Goal: Share content

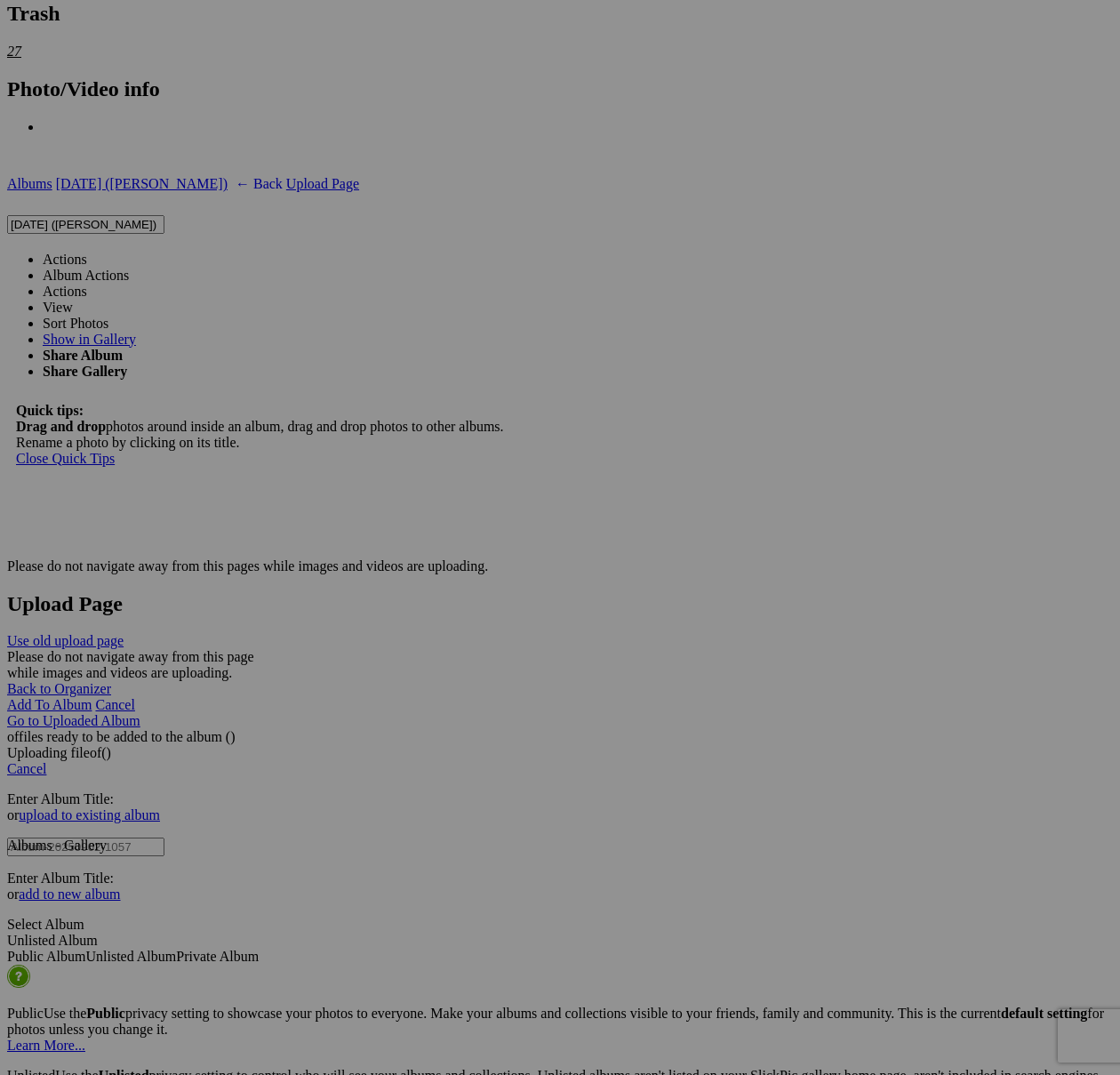
scroll to position [5162, 0]
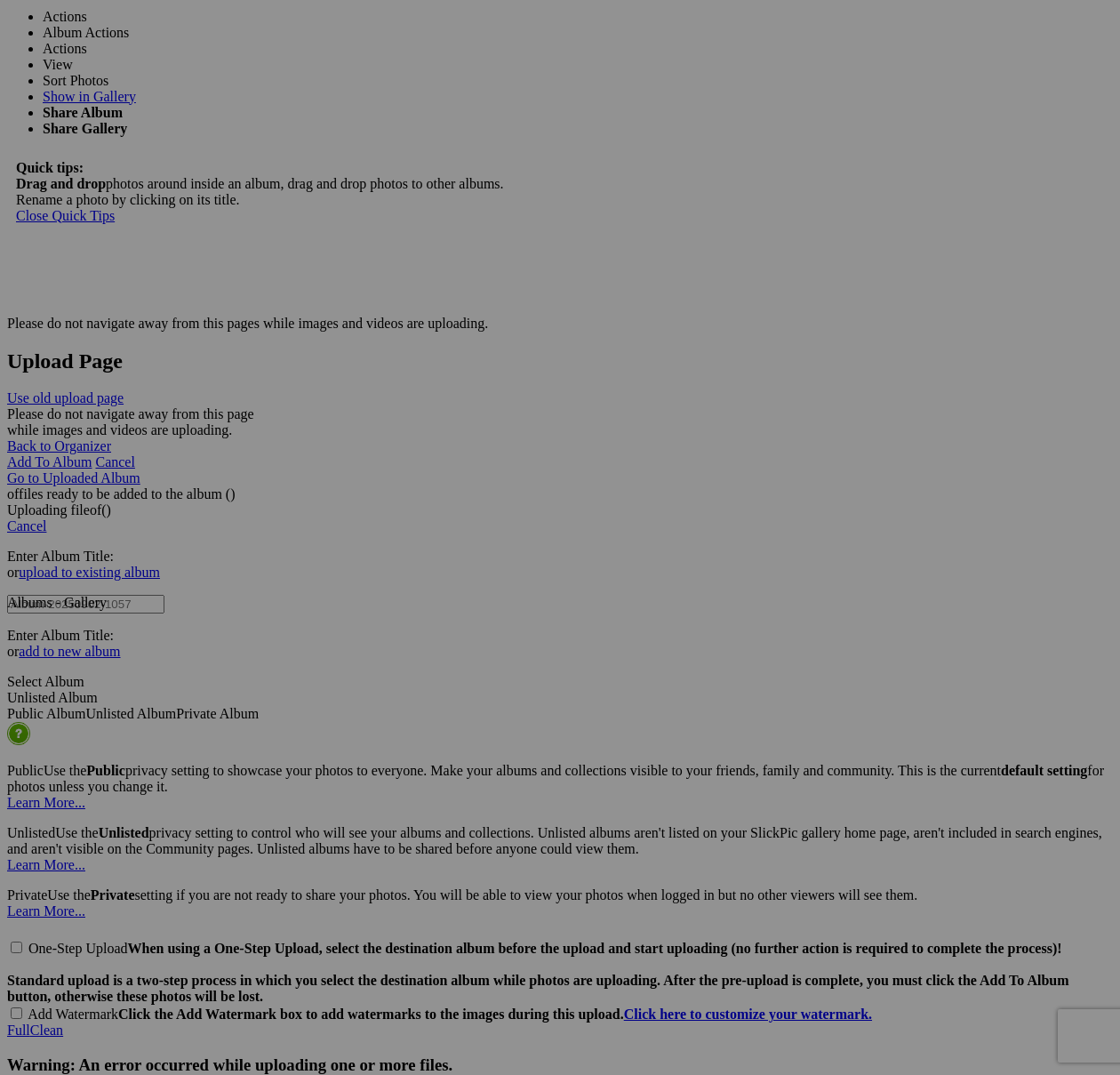
scroll to position [5349, 0]
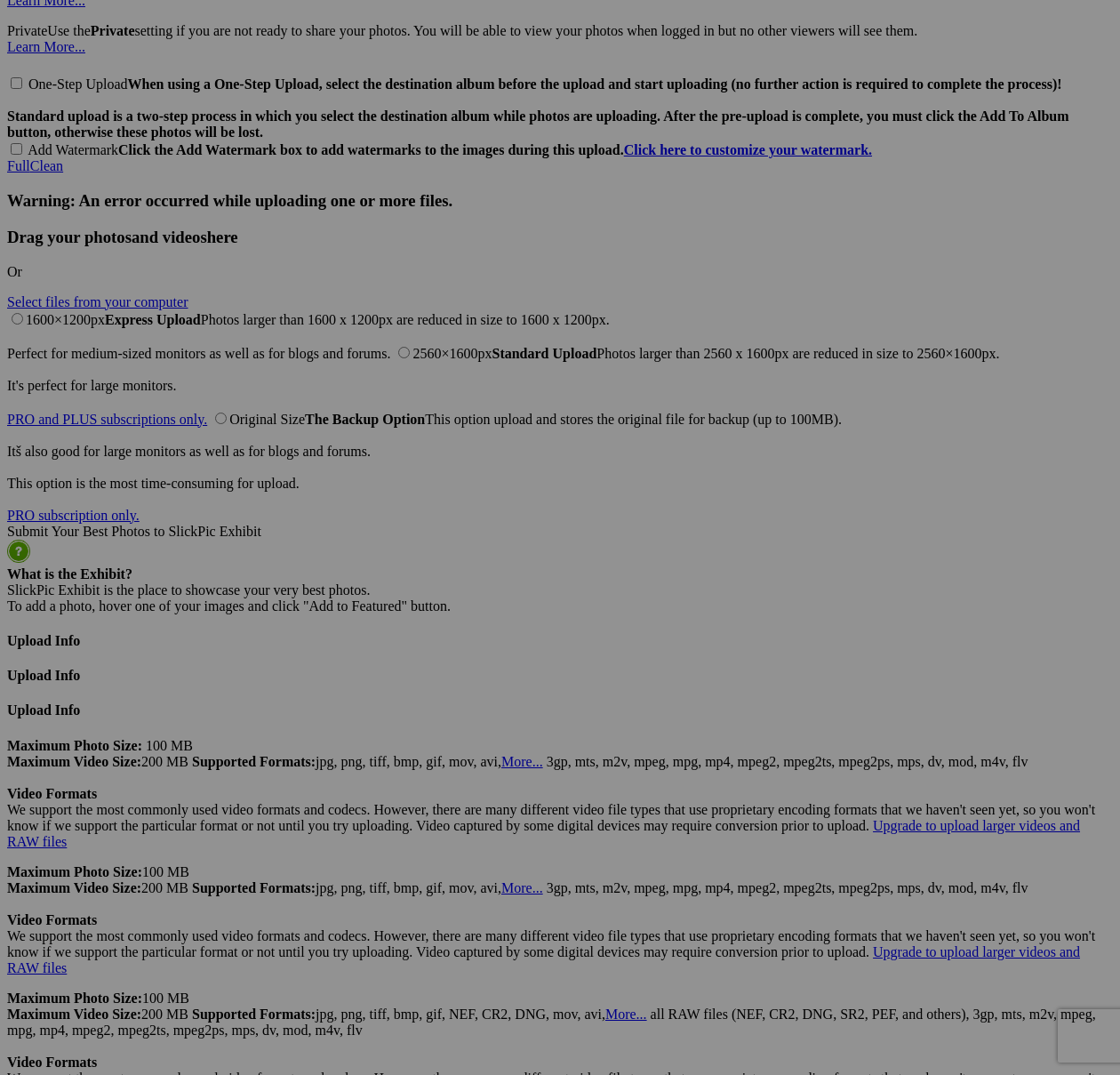
scroll to position [6219, 0]
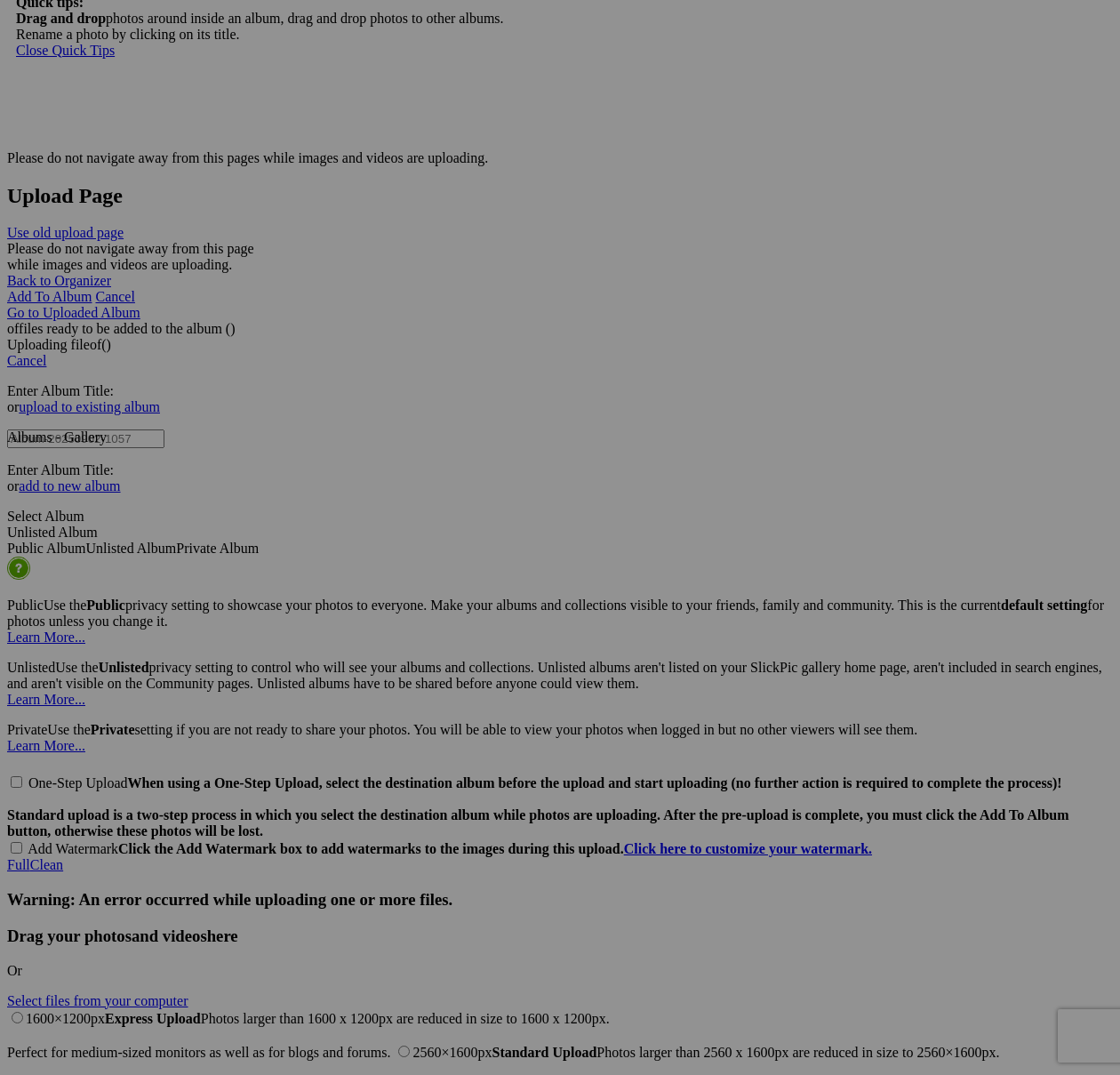
scroll to position [5489, 0]
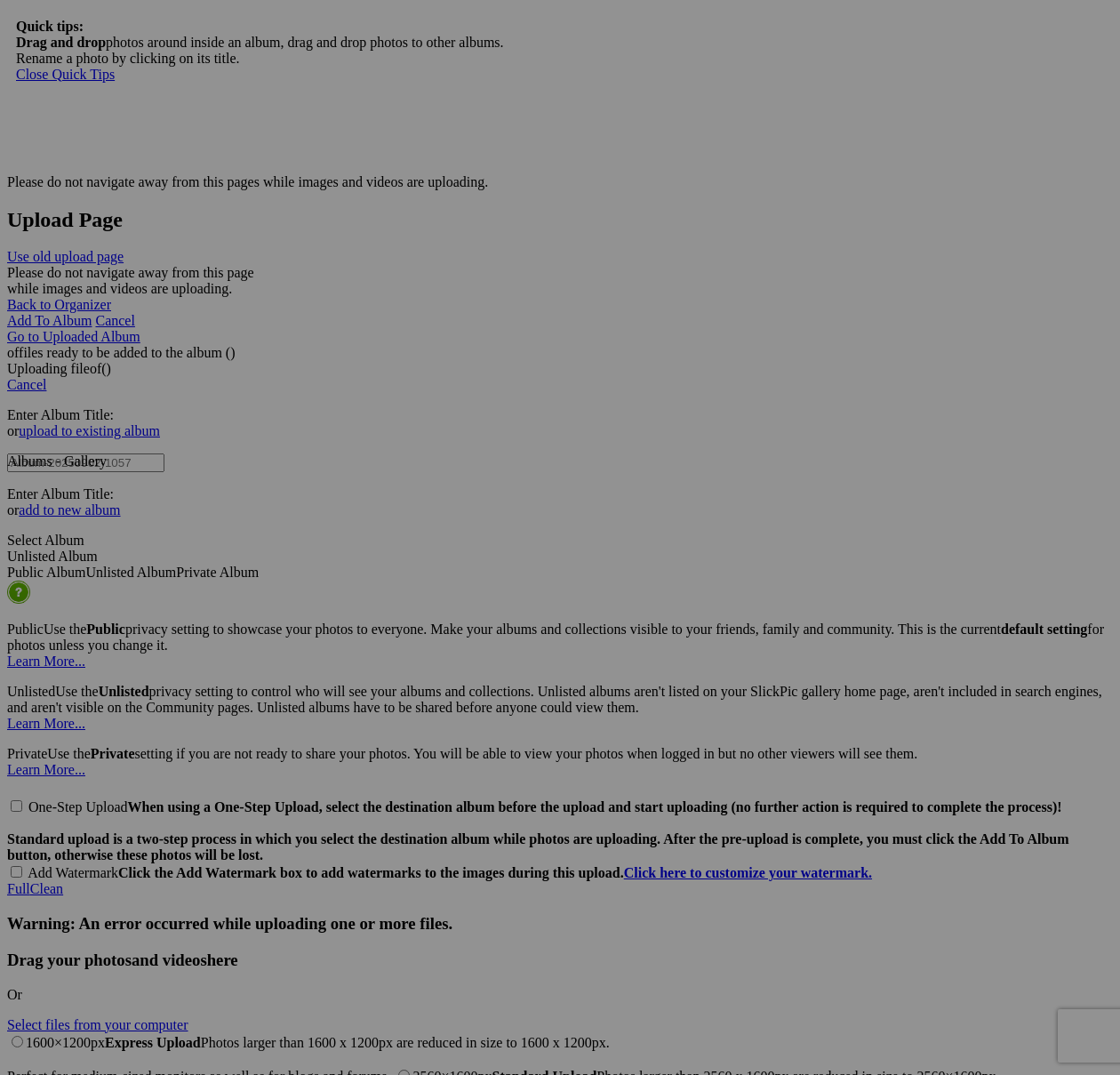
type textarea "<!-- [DOMAIN_NAME] image hosting. HTML Bulk Share code Starts Here --> <div sty…"
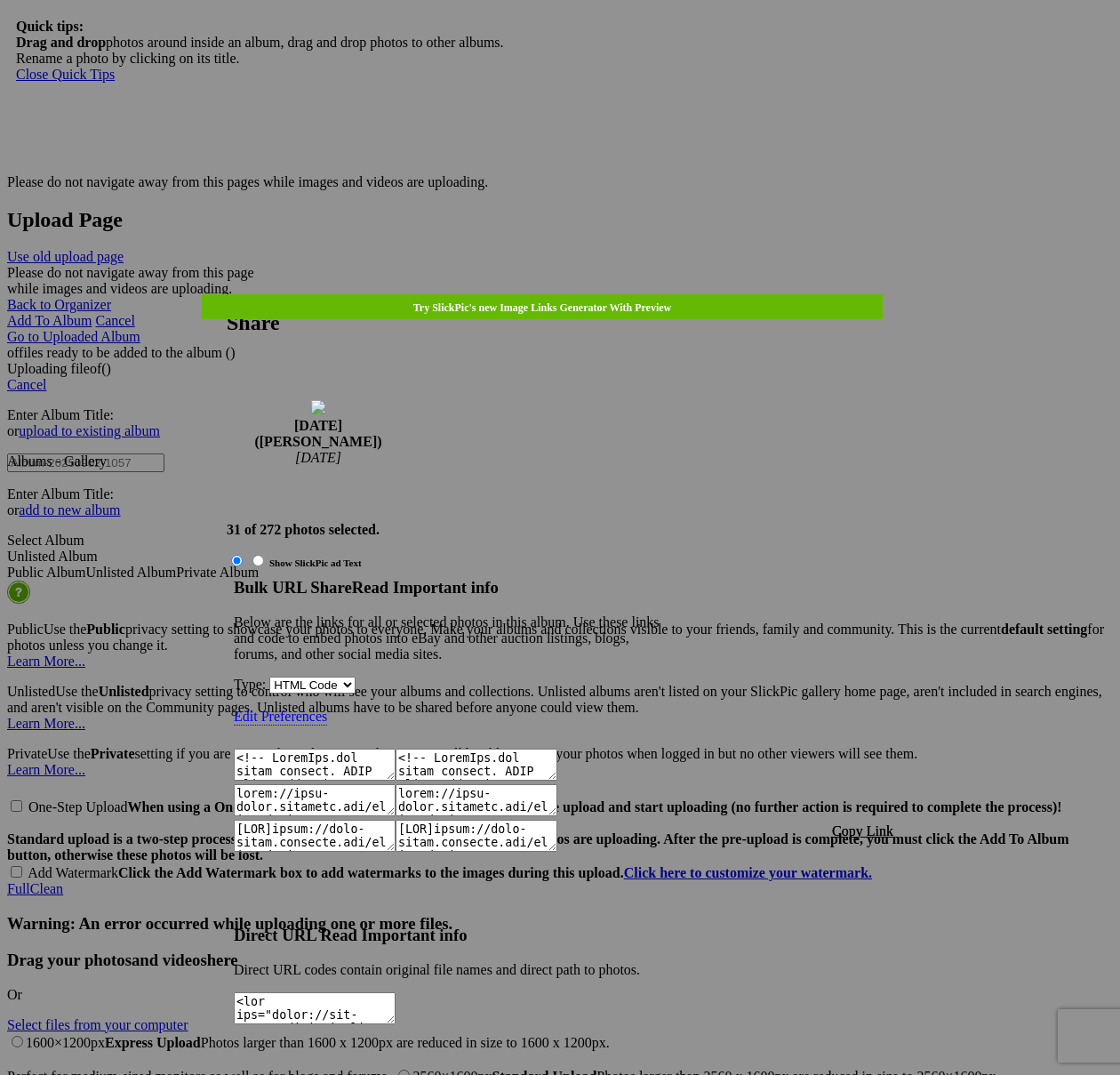
click at [877, 823] on span "Copy Link" at bounding box center [862, 830] width 61 height 15
click at [575, 46] on div at bounding box center [560, 537] width 1120 height 1075
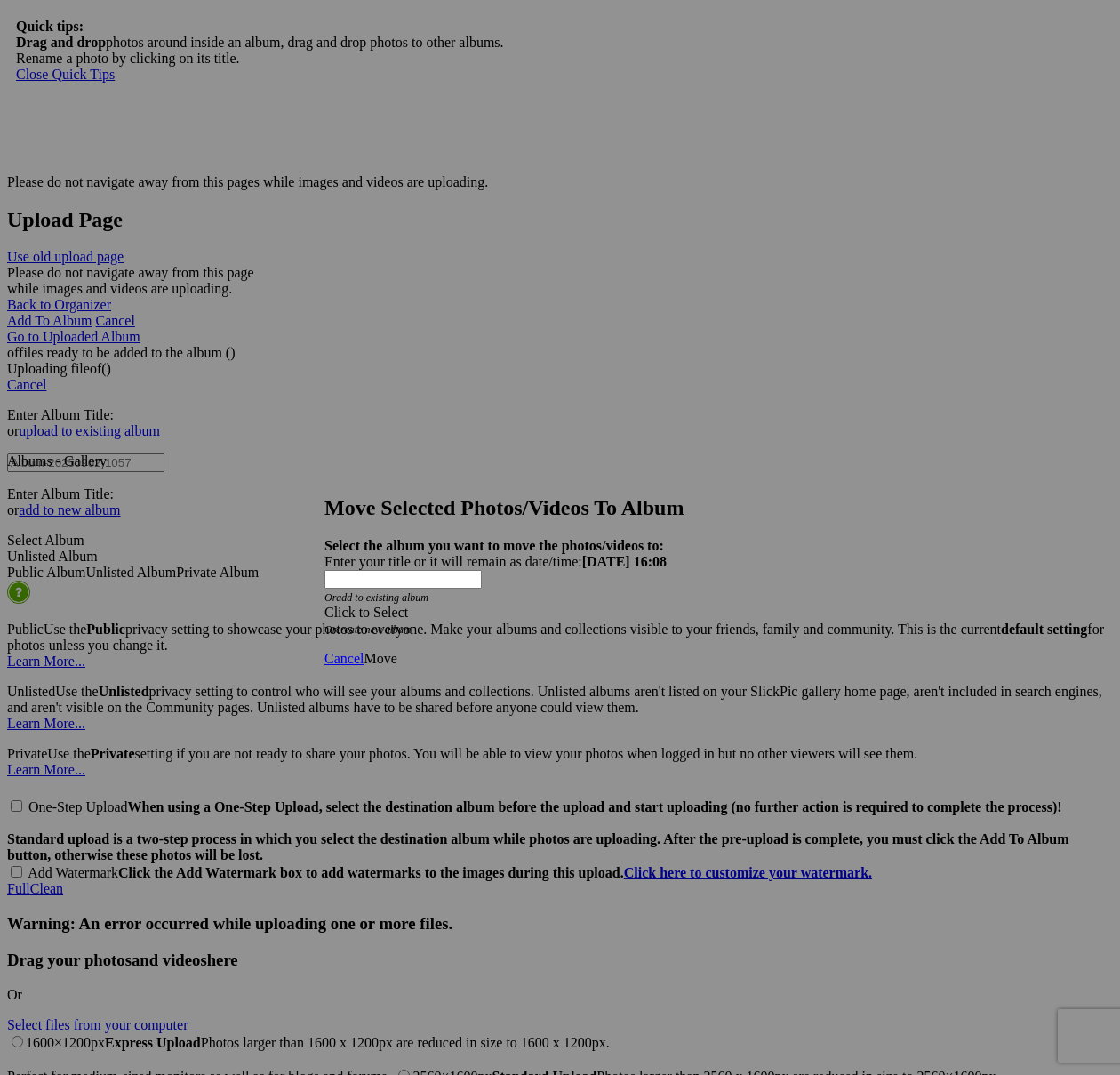
click at [663, 604] on div "Click to Select" at bounding box center [560, 612] width 471 height 16
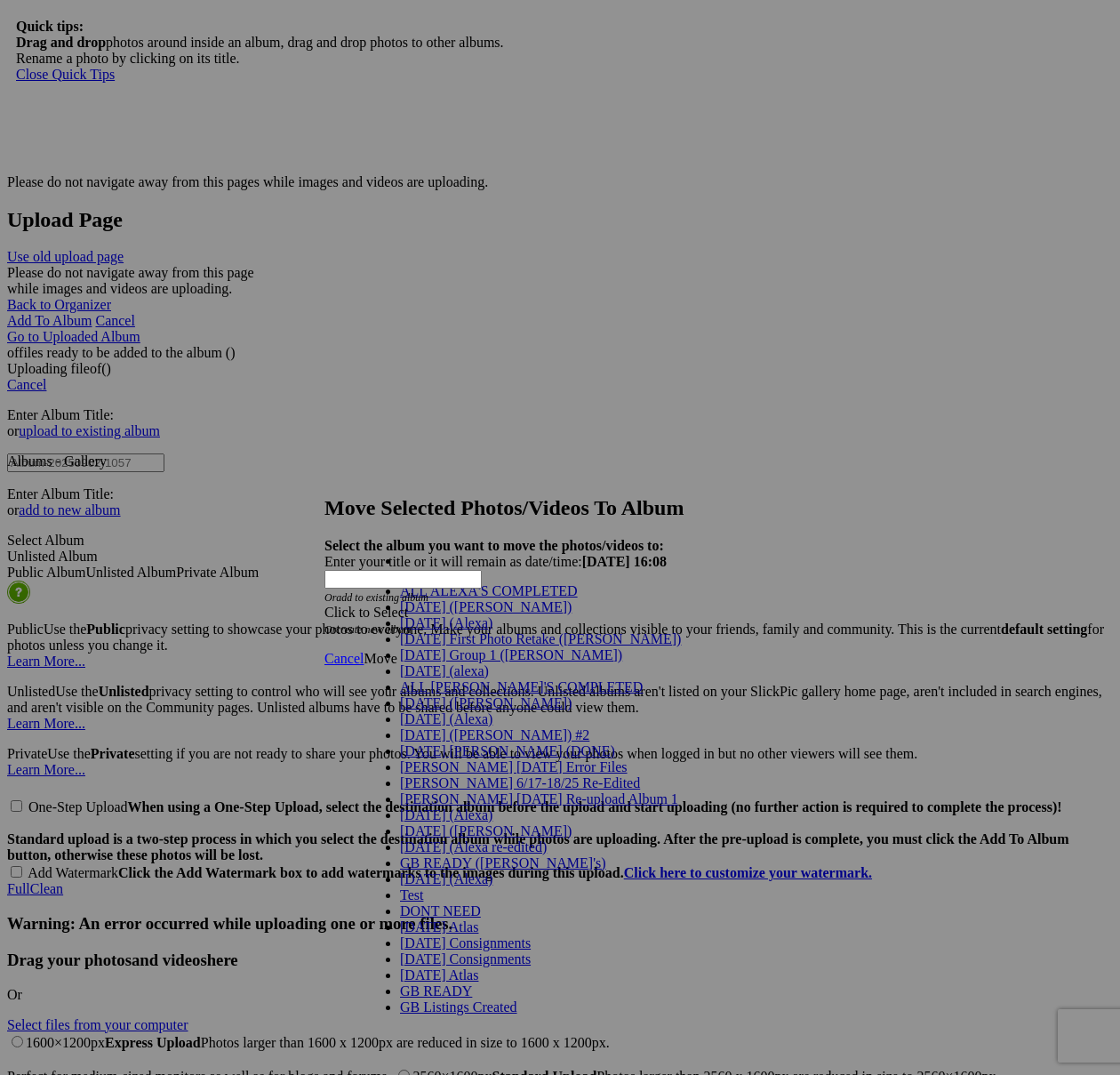
click at [475, 614] on link "[DATE] ([PERSON_NAME])" at bounding box center [485, 607] width 172 height 15
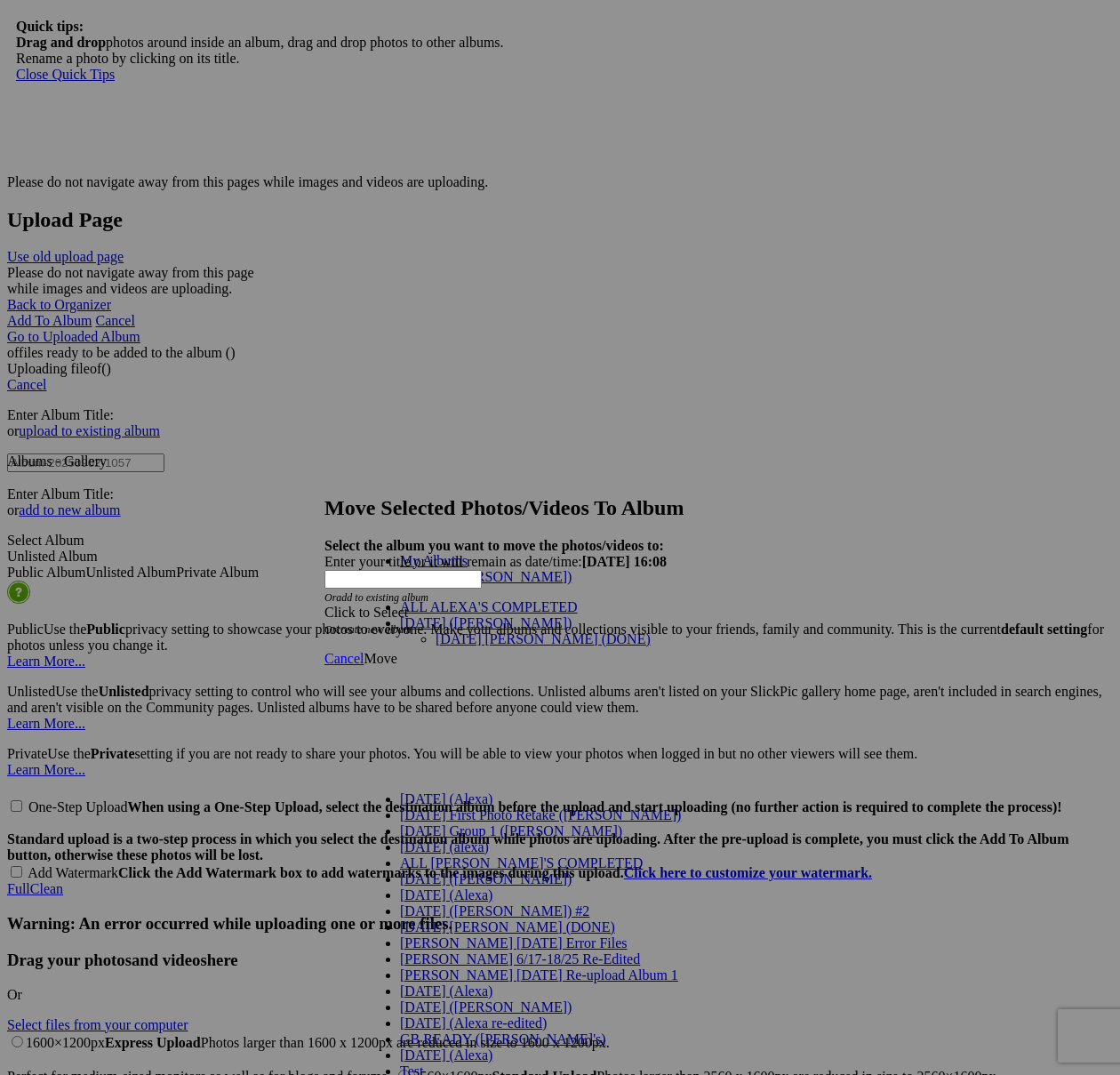
click at [550, 631] on link "[DATE] [PERSON_NAME] (DONE)" at bounding box center [543, 638] width 215 height 15
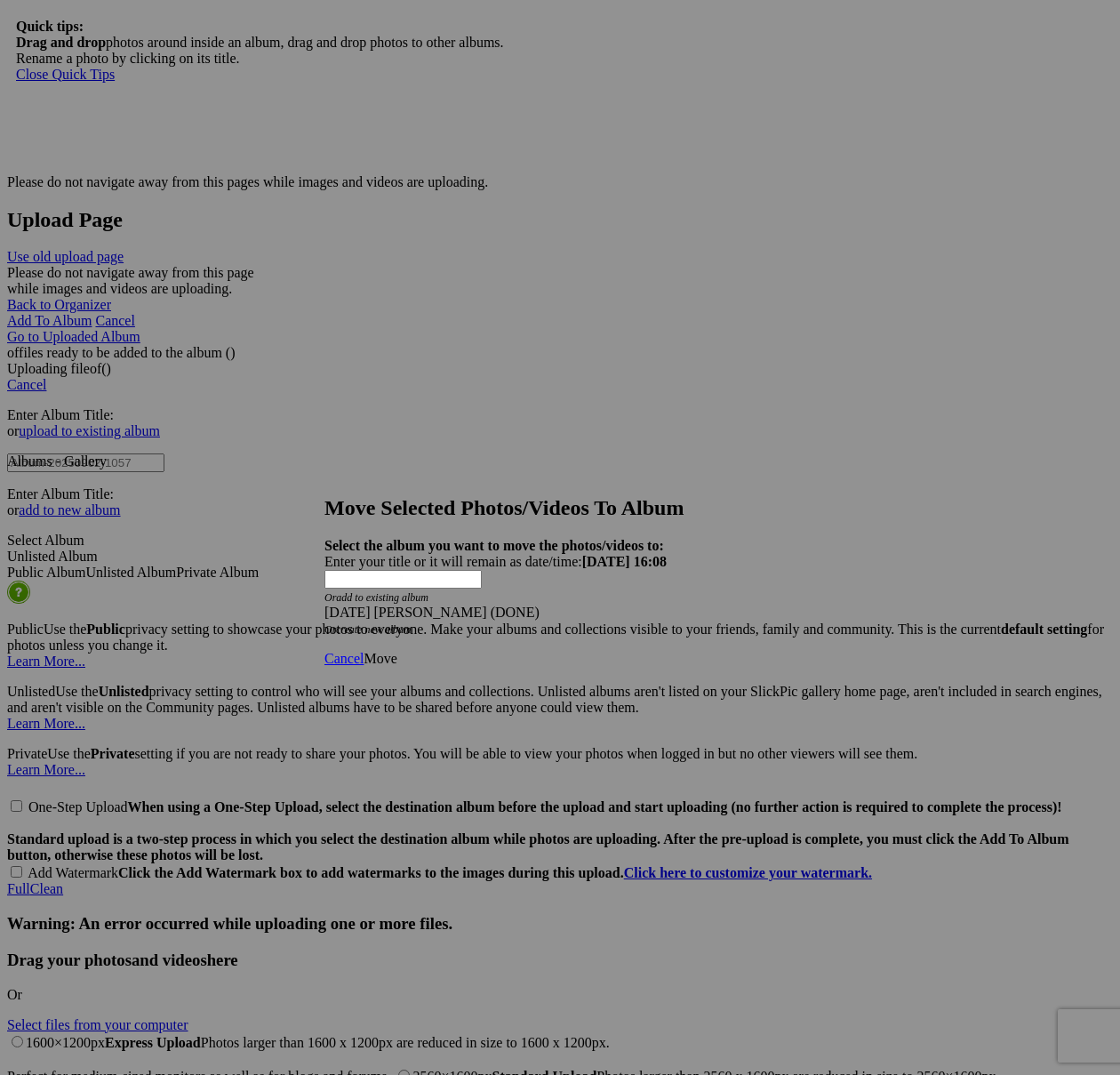
click at [396, 651] on span "Move" at bounding box center [380, 658] width 33 height 15
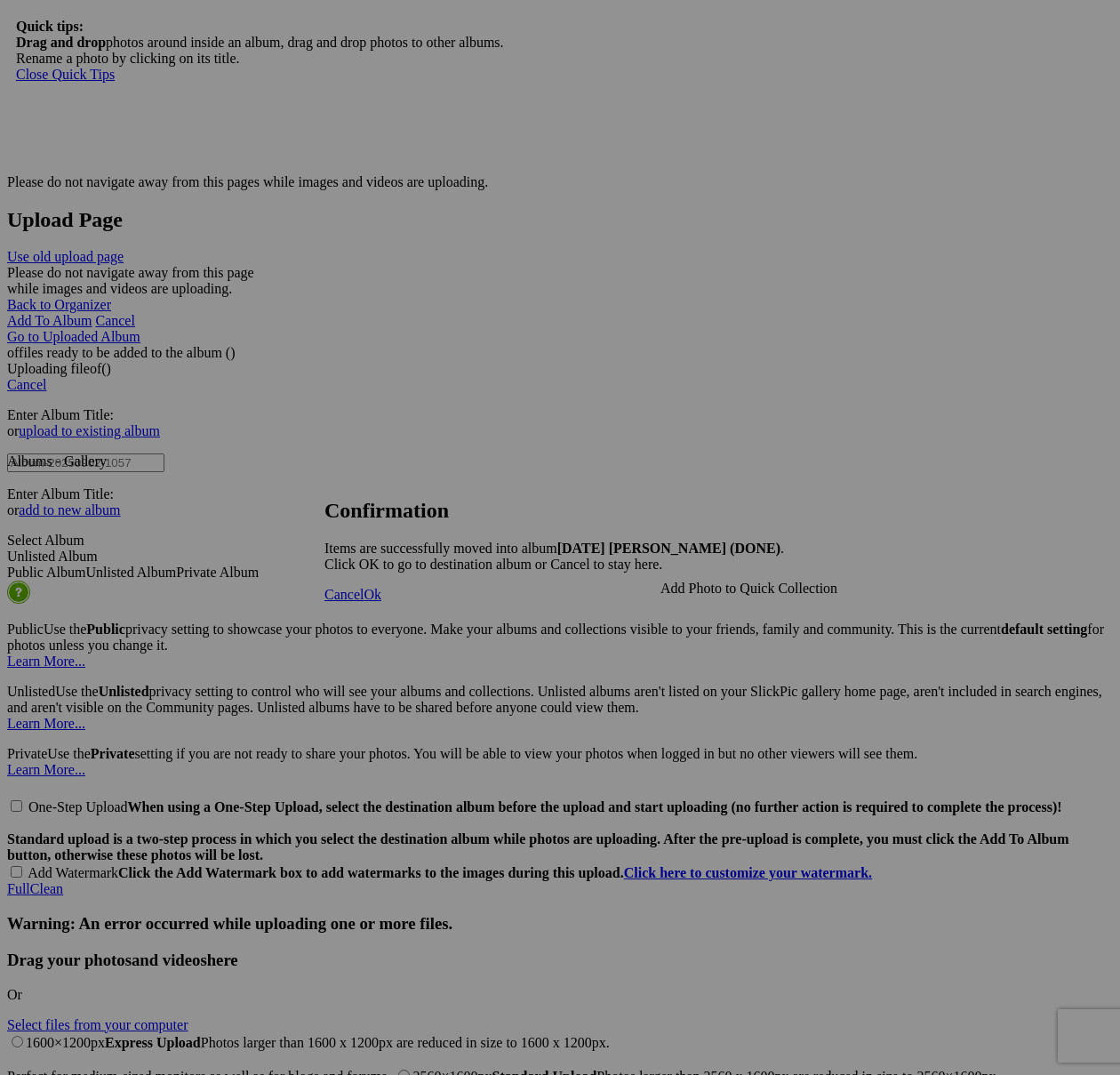
click at [363, 602] on span "Cancel" at bounding box center [344, 594] width 39 height 15
